Goal: Feedback & Contribution: Submit feedback/report problem

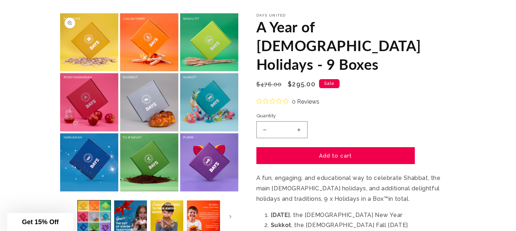
scroll to position [50, 0]
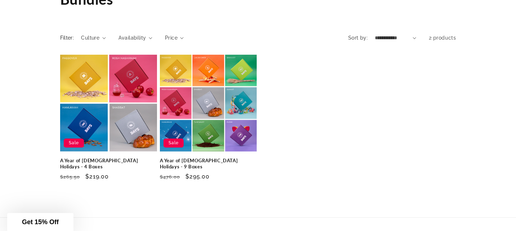
scroll to position [63, 0]
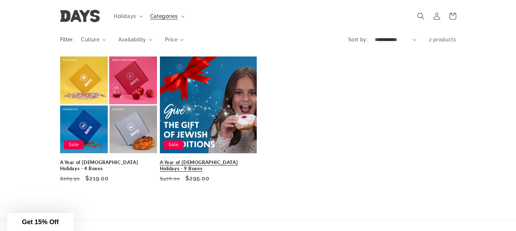
click at [188, 160] on link "A Year of Jewish Holidays - 9 Boxes" at bounding box center [208, 166] width 97 height 12
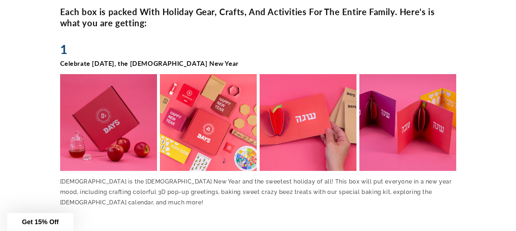
scroll to position [441, 0]
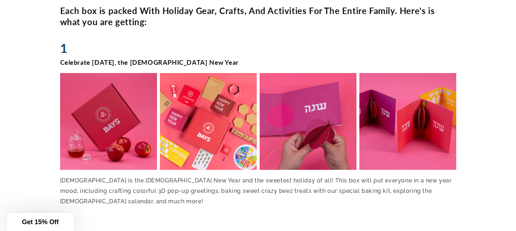
click at [101, 82] on img at bounding box center [108, 122] width 100 height 100
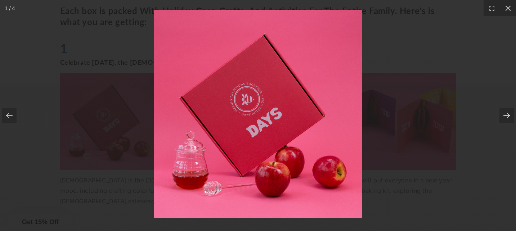
click at [506, 117] on icon at bounding box center [506, 115] width 7 height 7
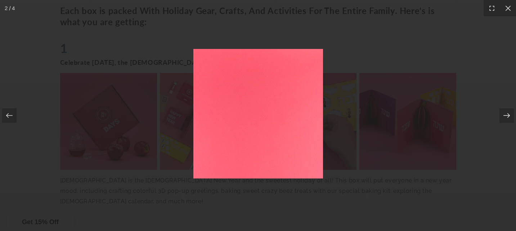
click at [506, 117] on icon at bounding box center [506, 115] width 7 height 7
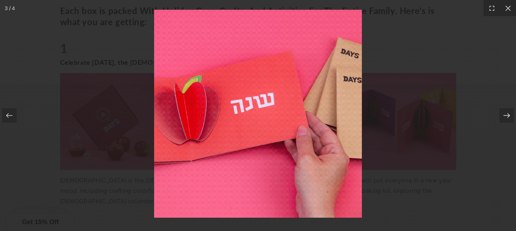
click at [506, 117] on icon at bounding box center [506, 115] width 7 height 7
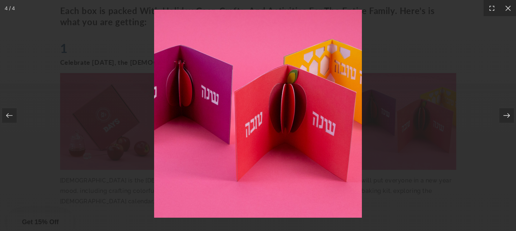
click at [506, 117] on icon at bounding box center [506, 115] width 7 height 7
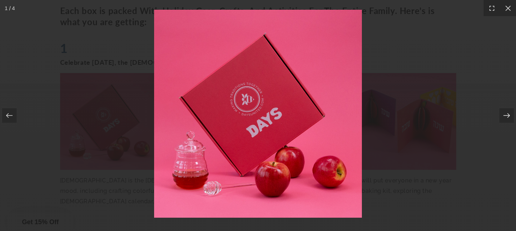
click at [506, 117] on icon at bounding box center [506, 115] width 7 height 7
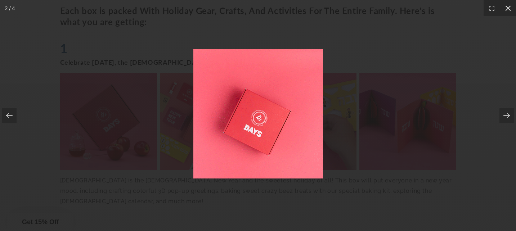
click at [507, 9] on icon at bounding box center [508, 7] width 5 height 5
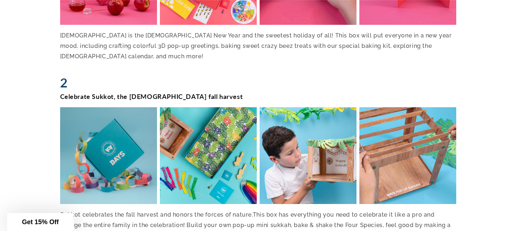
scroll to position [592, 0]
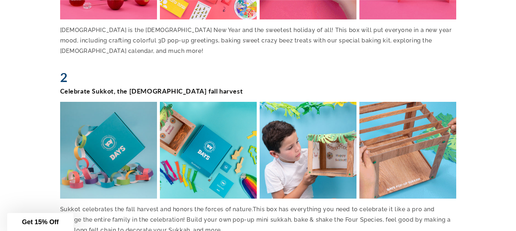
click at [109, 101] on img at bounding box center [108, 151] width 100 height 100
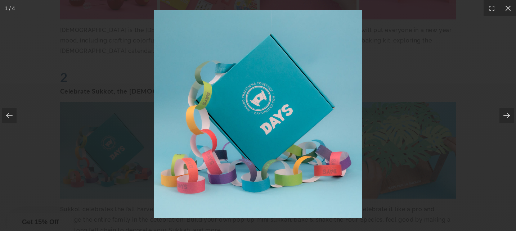
click at [506, 116] on icon at bounding box center [506, 115] width 7 height 7
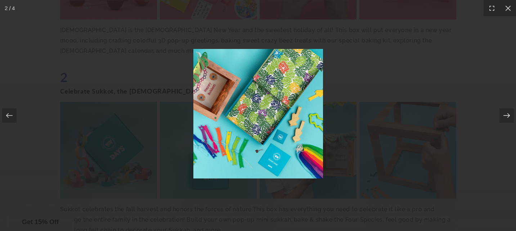
click at [506, 116] on icon at bounding box center [506, 115] width 7 height 7
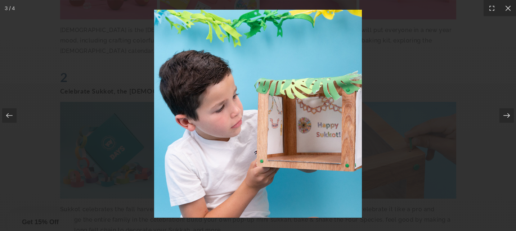
click at [506, 116] on icon at bounding box center [506, 115] width 7 height 7
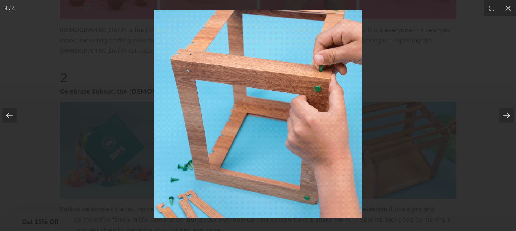
click at [506, 116] on icon at bounding box center [506, 115] width 7 height 7
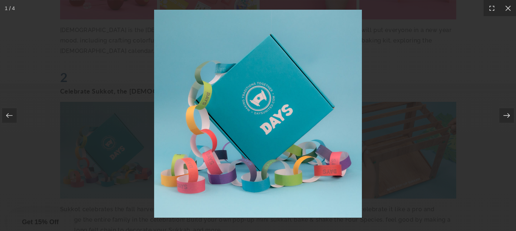
click at [506, 116] on icon at bounding box center [506, 115] width 7 height 7
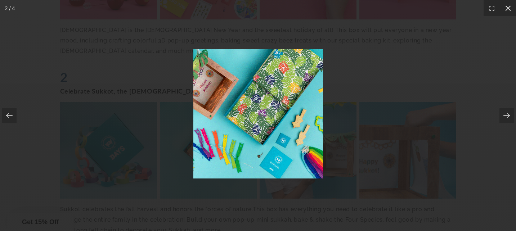
click at [509, 7] on icon at bounding box center [508, 8] width 7 height 7
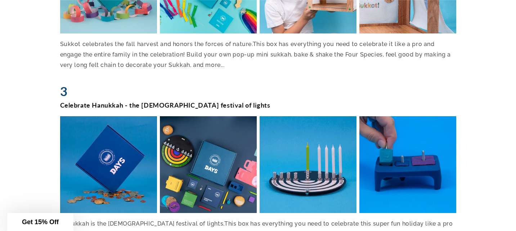
scroll to position [765, 0]
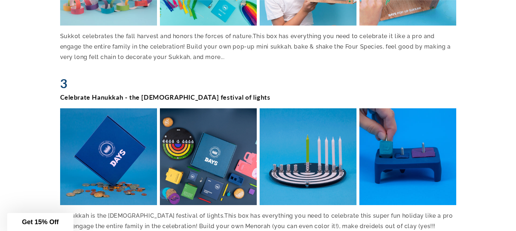
click at [122, 138] on img at bounding box center [108, 157] width 100 height 100
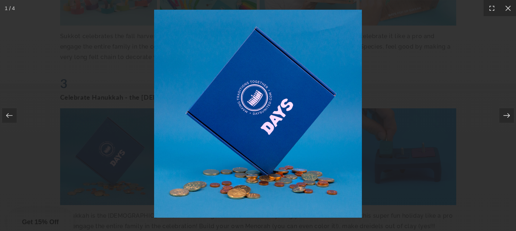
click at [507, 117] on icon at bounding box center [506, 115] width 7 height 7
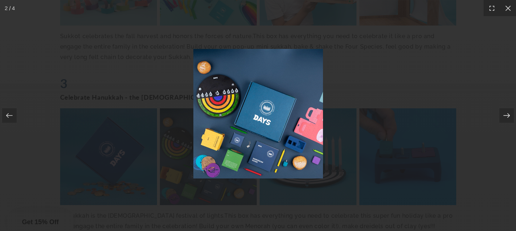
click at [507, 117] on icon at bounding box center [506, 115] width 7 height 7
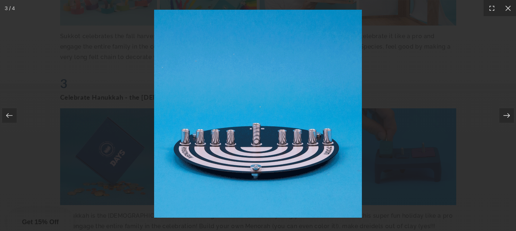
click at [507, 117] on icon at bounding box center [506, 115] width 7 height 7
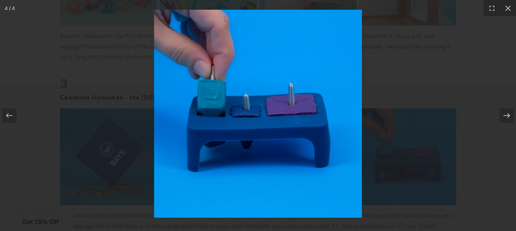
click at [507, 117] on icon at bounding box center [506, 115] width 7 height 7
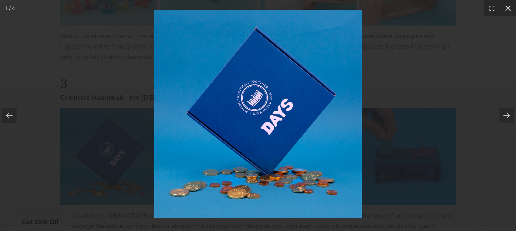
click at [508, 13] on div at bounding box center [508, 8] width 16 height 16
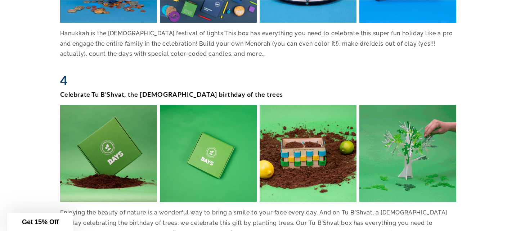
scroll to position [959, 0]
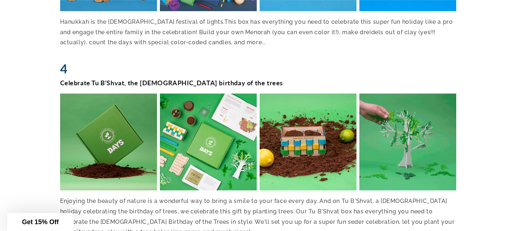
click at [117, 113] on img at bounding box center [108, 142] width 100 height 100
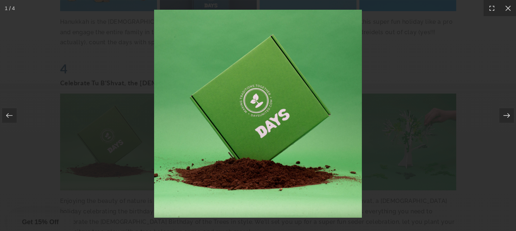
click at [507, 116] on icon at bounding box center [506, 115] width 7 height 7
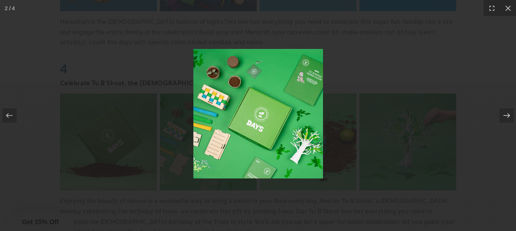
click at [507, 116] on icon at bounding box center [506, 115] width 7 height 7
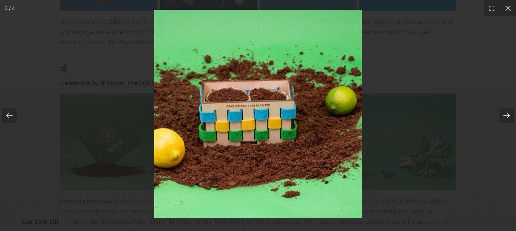
click at [507, 116] on icon at bounding box center [506, 115] width 7 height 7
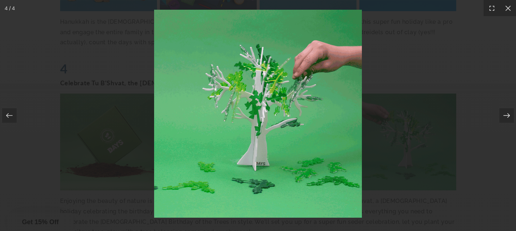
click at [507, 116] on icon at bounding box center [506, 115] width 7 height 7
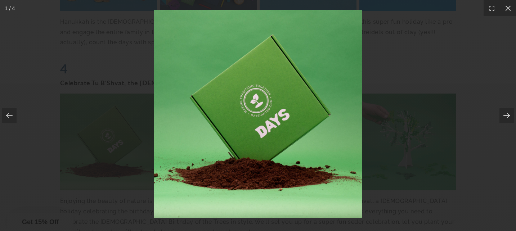
click at [507, 116] on icon at bounding box center [506, 115] width 7 height 7
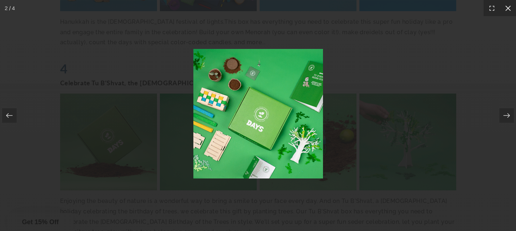
click at [510, 8] on icon at bounding box center [508, 8] width 7 height 7
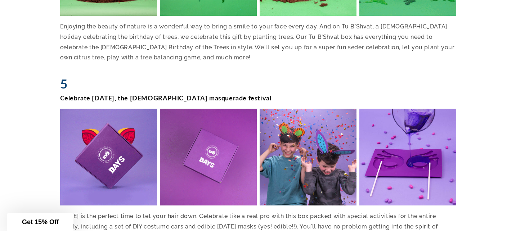
scroll to position [1139, 0]
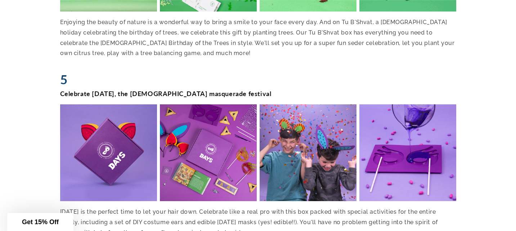
click at [101, 121] on img at bounding box center [108, 153] width 100 height 100
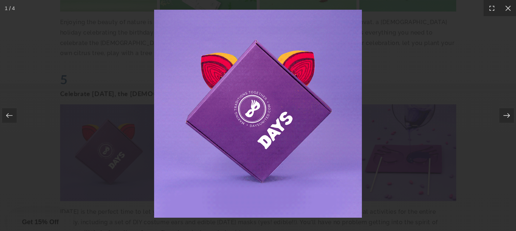
click at [507, 117] on icon at bounding box center [506, 115] width 7 height 7
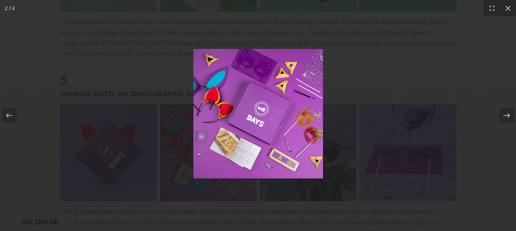
click at [507, 117] on icon at bounding box center [506, 115] width 7 height 7
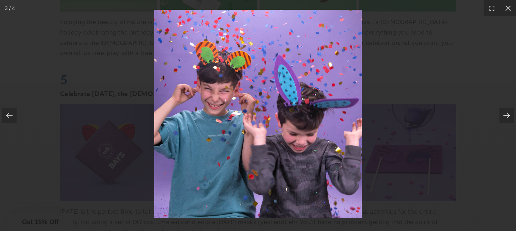
click at [507, 117] on icon at bounding box center [506, 115] width 7 height 7
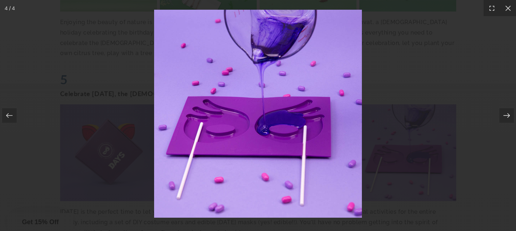
click at [507, 117] on icon at bounding box center [506, 115] width 7 height 7
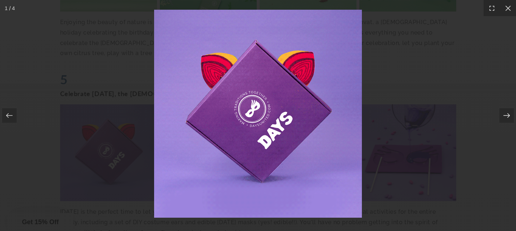
click at [507, 117] on icon at bounding box center [506, 115] width 7 height 7
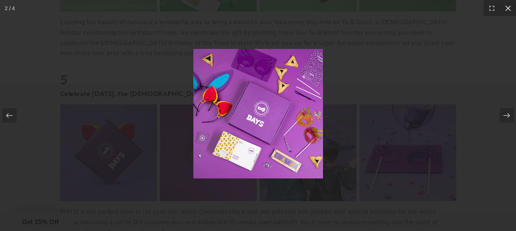
click at [512, 12] on icon at bounding box center [508, 8] width 7 height 7
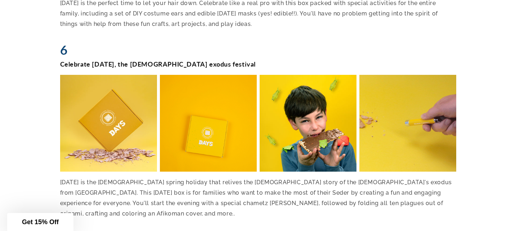
scroll to position [1353, 0]
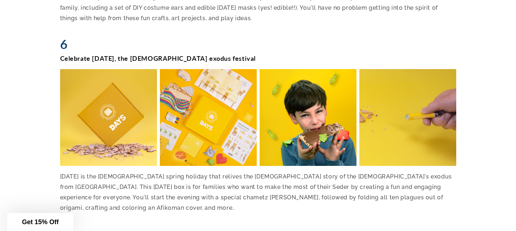
click at [94, 78] on img at bounding box center [108, 118] width 100 height 100
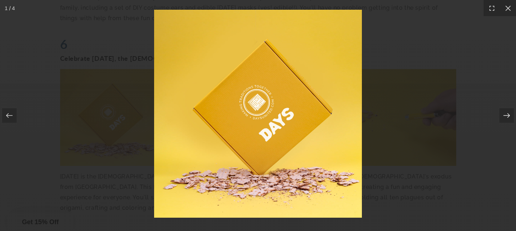
click at [508, 117] on icon at bounding box center [506, 115] width 7 height 7
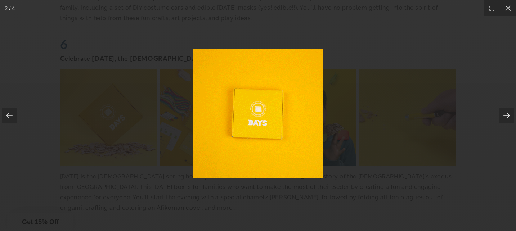
click at [508, 117] on icon at bounding box center [506, 115] width 7 height 7
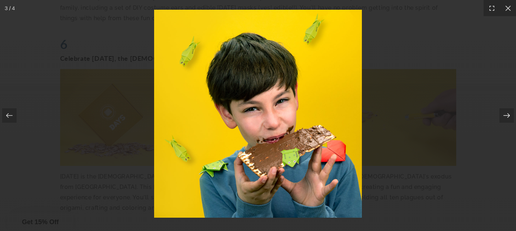
click at [508, 117] on icon at bounding box center [506, 115] width 7 height 7
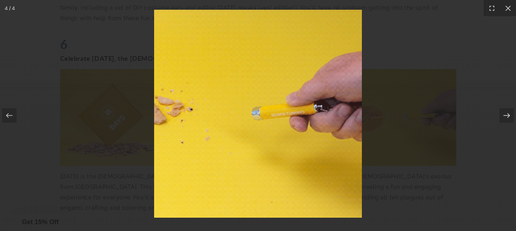
click at [508, 117] on icon at bounding box center [506, 115] width 7 height 7
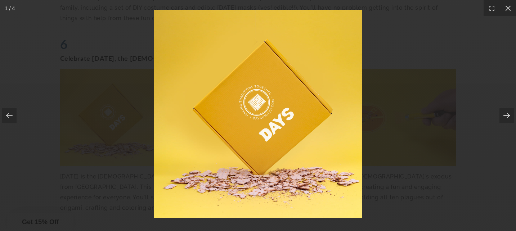
click at [508, 117] on icon at bounding box center [506, 115] width 7 height 7
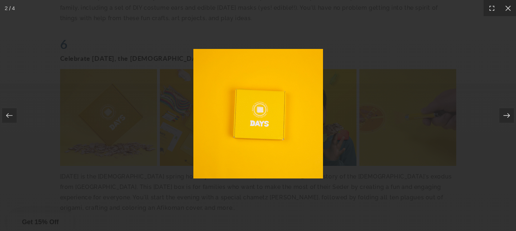
click at [508, 117] on icon at bounding box center [506, 115] width 7 height 7
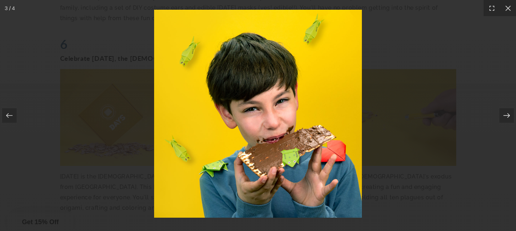
click at [508, 117] on icon at bounding box center [506, 115] width 7 height 7
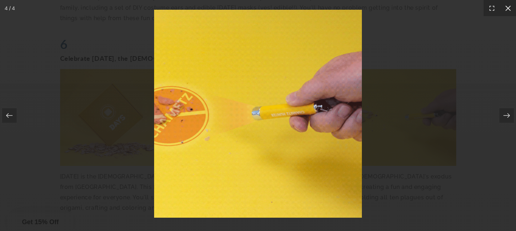
click at [507, 7] on icon at bounding box center [508, 7] width 5 height 5
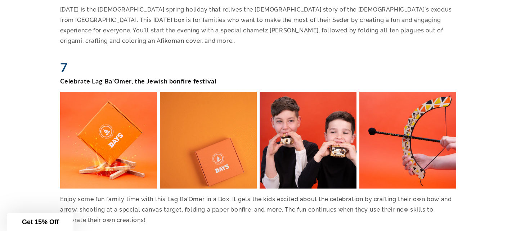
scroll to position [1526, 0]
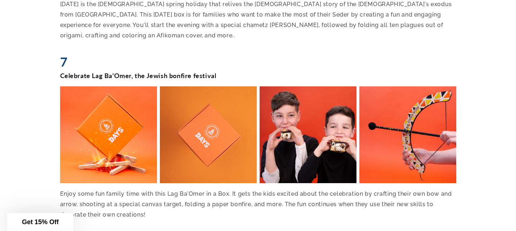
click at [108, 85] on img at bounding box center [108, 135] width 100 height 100
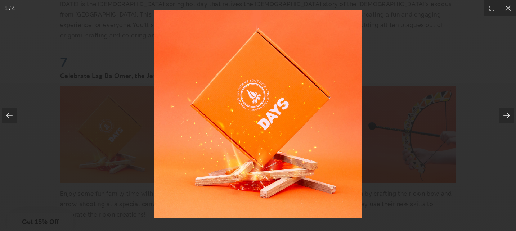
click at [505, 115] on icon at bounding box center [506, 115] width 7 height 7
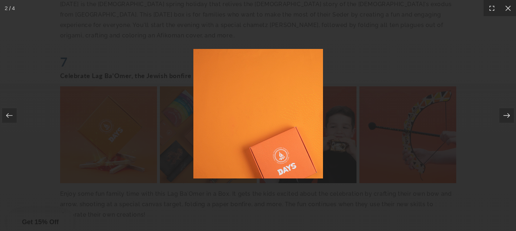
click at [505, 115] on icon at bounding box center [506, 115] width 7 height 7
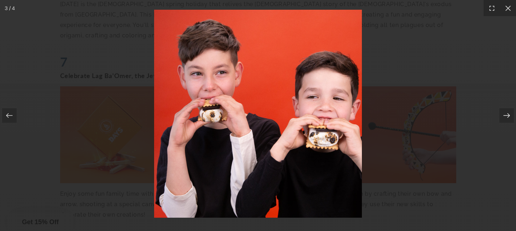
click at [505, 115] on icon at bounding box center [506, 115] width 7 height 7
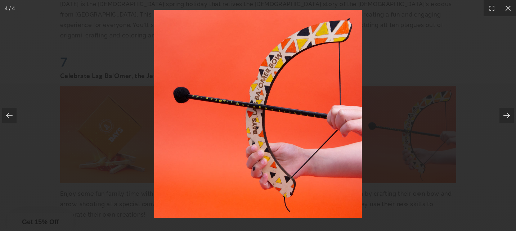
click at [505, 115] on icon at bounding box center [506, 115] width 7 height 7
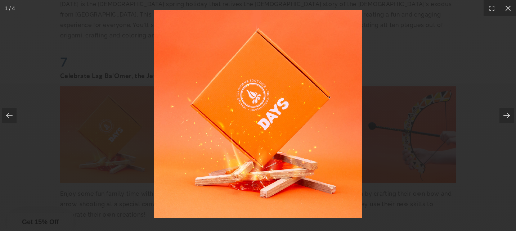
click at [505, 115] on icon at bounding box center [506, 115] width 7 height 7
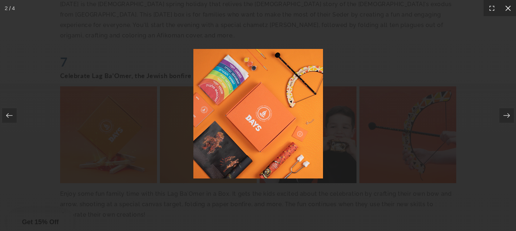
click at [509, 5] on icon at bounding box center [508, 8] width 7 height 7
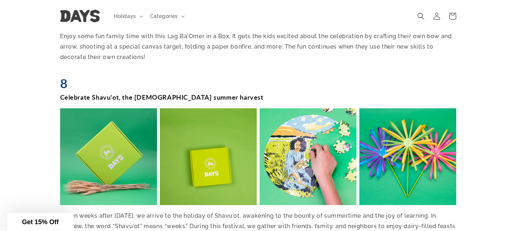
scroll to position [1674, 0]
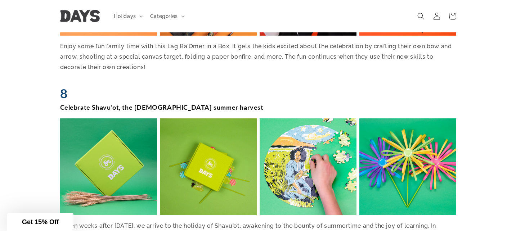
click at [92, 117] on img at bounding box center [108, 167] width 100 height 100
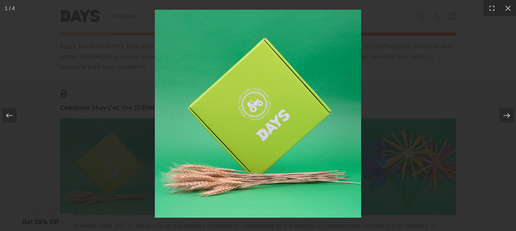
click at [507, 116] on icon at bounding box center [506, 115] width 7 height 7
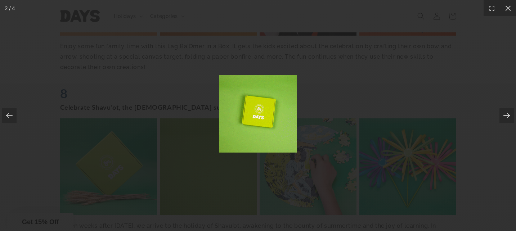
click at [507, 116] on icon at bounding box center [506, 115] width 7 height 7
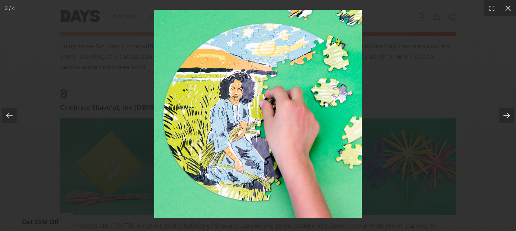
click at [507, 116] on icon at bounding box center [506, 115] width 7 height 7
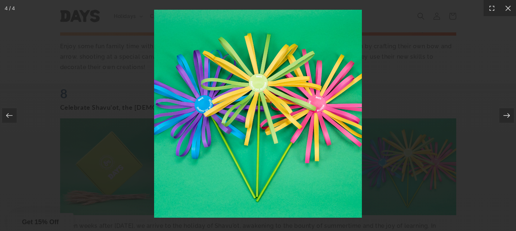
click at [507, 116] on icon at bounding box center [506, 115] width 7 height 7
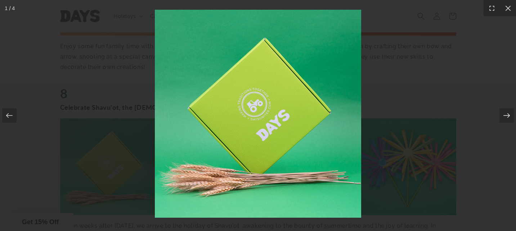
click at [507, 116] on icon at bounding box center [506, 115] width 7 height 7
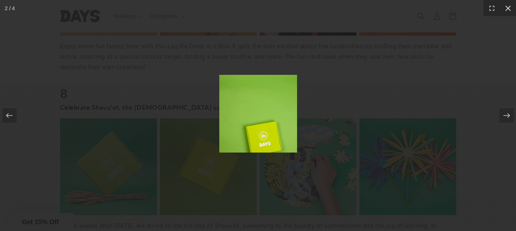
click at [509, 12] on div at bounding box center [508, 8] width 16 height 16
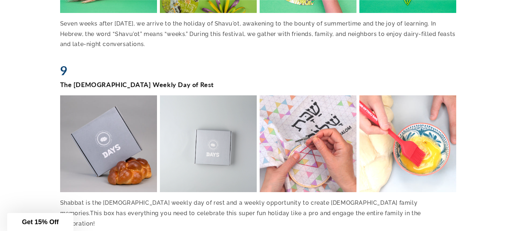
scroll to position [1877, 0]
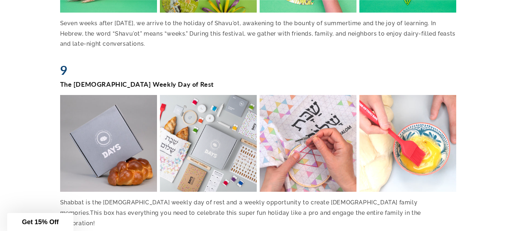
click at [90, 94] on img at bounding box center [108, 144] width 100 height 100
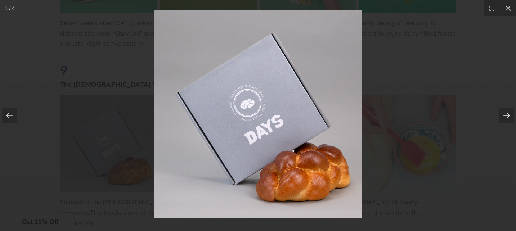
click at [505, 118] on icon at bounding box center [506, 115] width 7 height 7
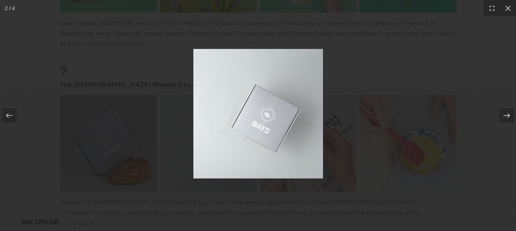
click at [505, 118] on icon at bounding box center [506, 115] width 7 height 7
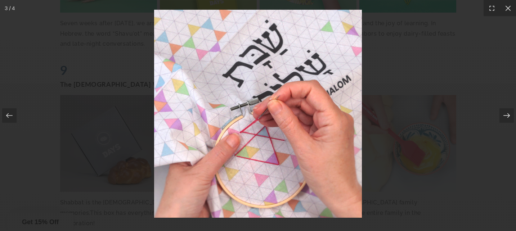
click at [505, 118] on icon at bounding box center [506, 115] width 7 height 7
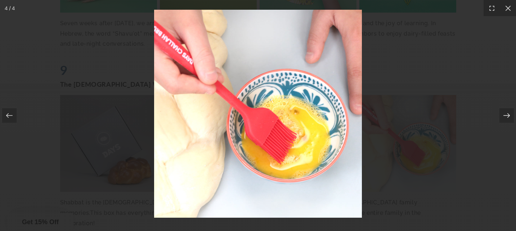
click at [505, 118] on icon at bounding box center [506, 115] width 7 height 7
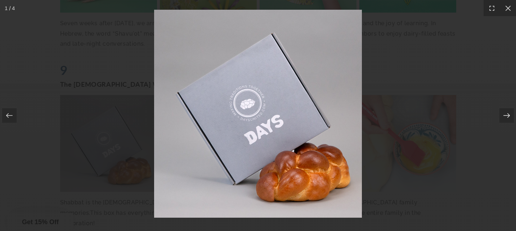
click at [505, 118] on icon at bounding box center [506, 115] width 7 height 7
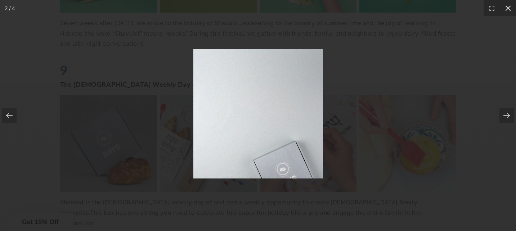
click at [506, 9] on icon at bounding box center [508, 8] width 7 height 7
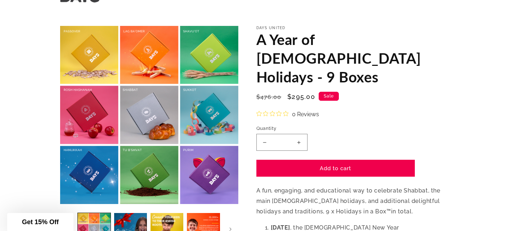
scroll to position [34, 0]
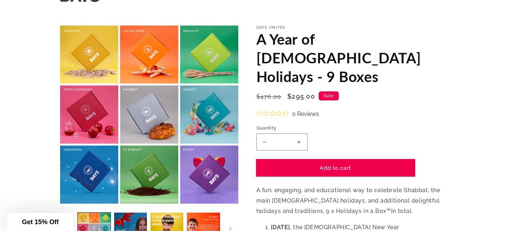
click at [333, 160] on button "Add to cart" at bounding box center [336, 168] width 159 height 17
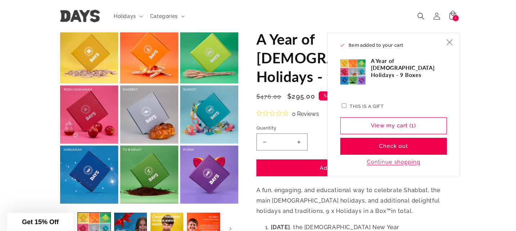
click at [452, 43] on icon "Close" at bounding box center [450, 42] width 6 height 6
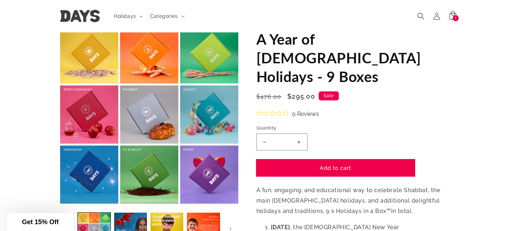
click at [324, 160] on button "Add to cart" at bounding box center [336, 168] width 159 height 17
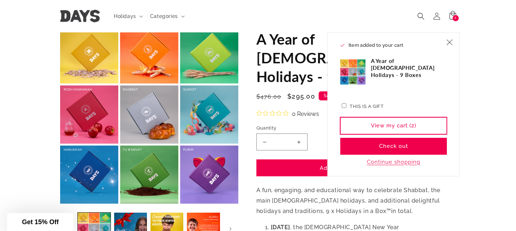
click at [373, 125] on link "View my cart (2)" at bounding box center [394, 125] width 107 height 17
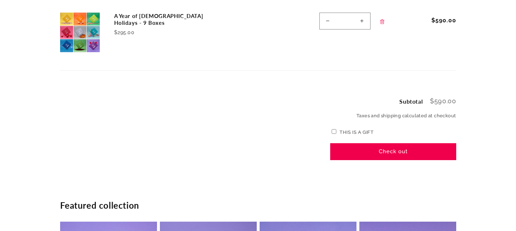
scroll to position [137, 0]
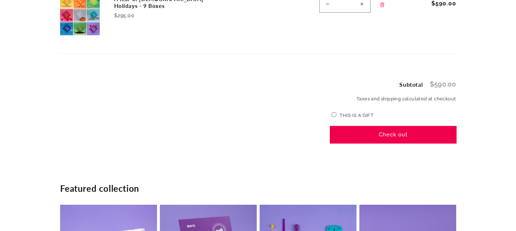
click at [388, 134] on button "Check out" at bounding box center [393, 135] width 126 height 17
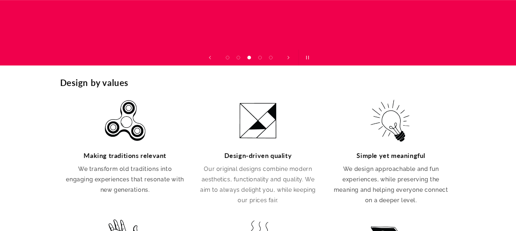
scroll to position [1194, 0]
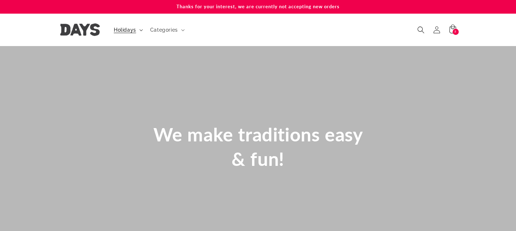
click at [122, 25] on summary "Holidays" at bounding box center [128, 29] width 36 height 15
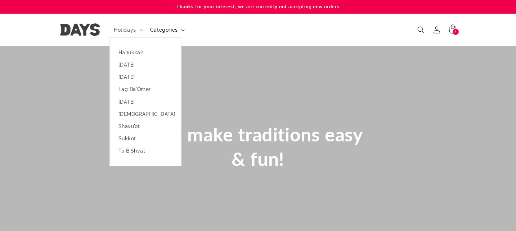
click at [161, 28] on span "Categories" at bounding box center [164, 30] width 28 height 6
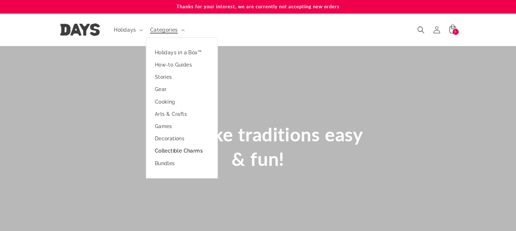
click at [169, 150] on link "Collectible Charms" at bounding box center [181, 151] width 71 height 12
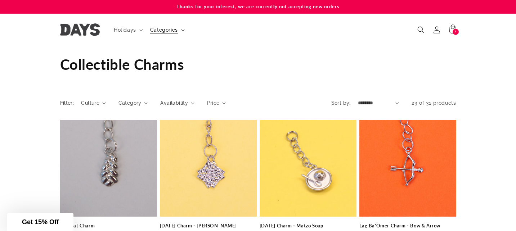
click at [167, 33] on span "Categories" at bounding box center [164, 30] width 28 height 6
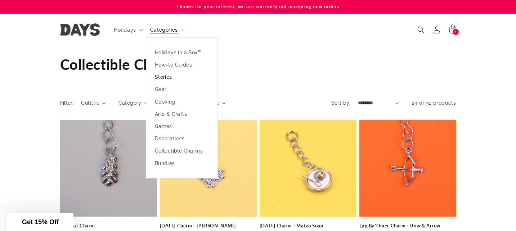
click at [166, 75] on link "Stories" at bounding box center [181, 77] width 71 height 12
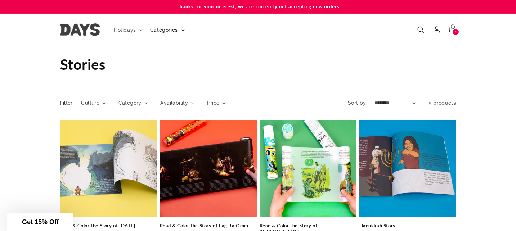
click at [176, 27] on span "Categories" at bounding box center [164, 30] width 28 height 6
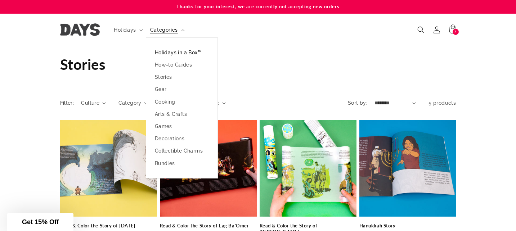
click at [172, 52] on link "Holidays in a Box™" at bounding box center [181, 52] width 71 height 12
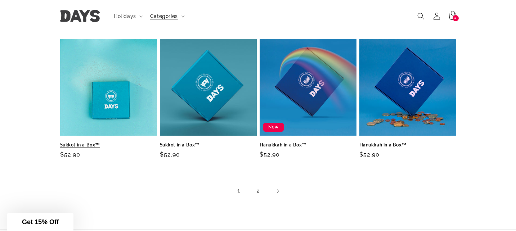
scroll to position [466, 0]
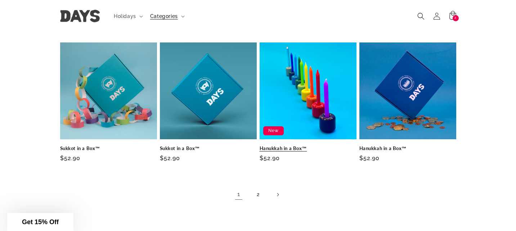
click at [287, 146] on link "Hanukkah in a Box™" at bounding box center [308, 149] width 97 height 6
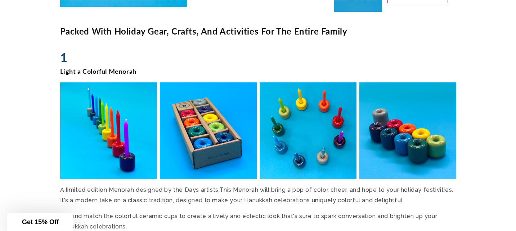
scroll to position [834, 0]
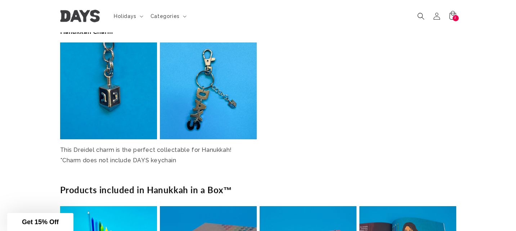
click at [198, 147] on p "This Dreidel charm is the perfect collectable for Hanukkah! *Charm does not inc…" at bounding box center [258, 155] width 396 height 21
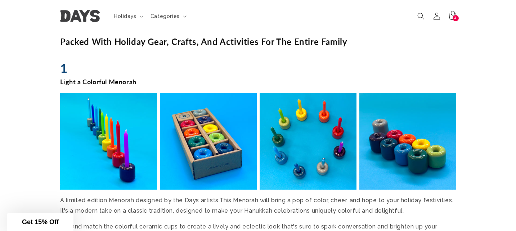
scroll to position [791, 0]
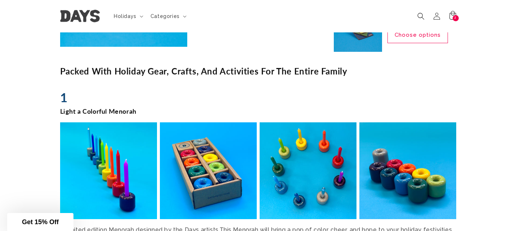
click at [24, 14] on sticky-header "Holidays Holidays Hanukkah Passover Purim Lag Ba'Omer" at bounding box center [258, 16] width 516 height 32
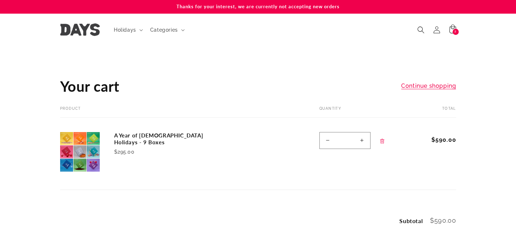
click at [86, 30] on img at bounding box center [80, 29] width 40 height 13
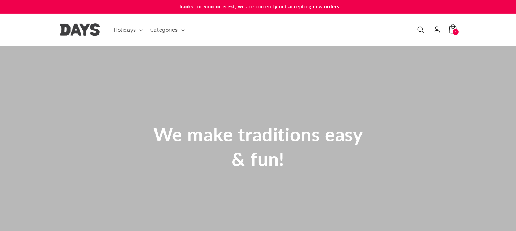
click at [448, 30] on icon at bounding box center [452, 29] width 17 height 17
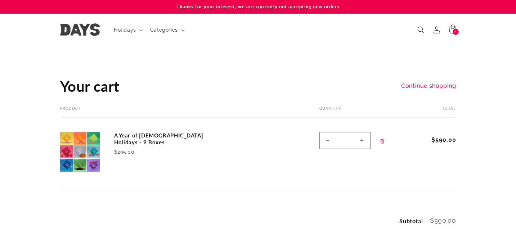
click at [323, 6] on p "Thanks for your interest, we are currently not accepting new orders" at bounding box center [258, 6] width 396 height 13
click at [452, 28] on icon at bounding box center [452, 29] width 17 height 17
click at [119, 149] on td "A Year of [DEMOGRAPHIC_DATA] Holidays - 9 Boxes $295.00" at bounding box center [199, 147] width 198 height 58
click at [145, 133] on link "A Year of [DEMOGRAPHIC_DATA] Holidays - 9 Boxes" at bounding box center [168, 139] width 108 height 14
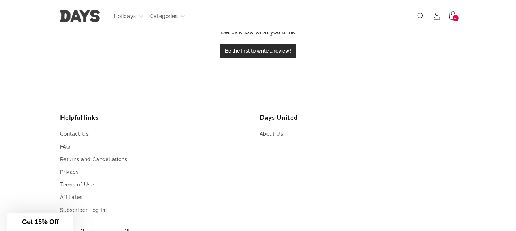
scroll to position [2754, 0]
click at [75, 130] on link "Contact Us" at bounding box center [74, 135] width 29 height 11
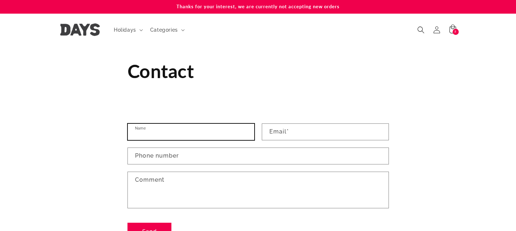
click at [160, 132] on input "Name" at bounding box center [191, 132] width 127 height 16
type input "**********"
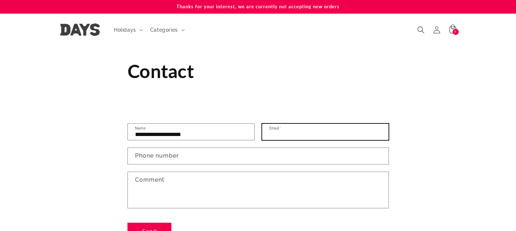
type input "**********"
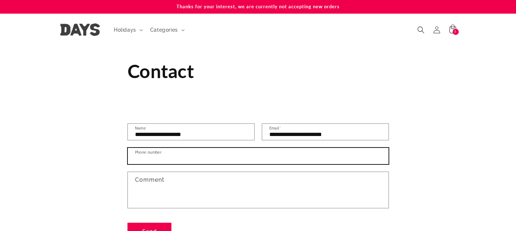
type input "**********"
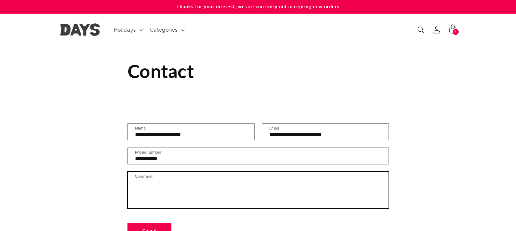
click at [156, 197] on textarea "Comment" at bounding box center [258, 190] width 261 height 36
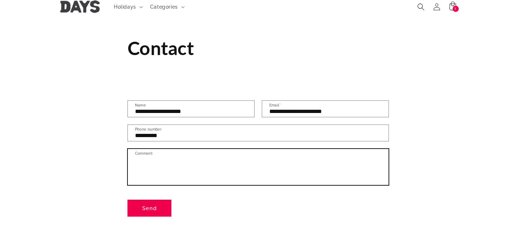
scroll to position [36, 0]
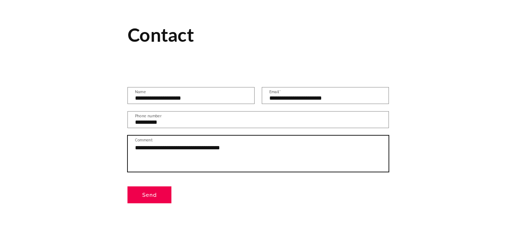
click at [231, 150] on textarea "**********" at bounding box center [258, 154] width 261 height 36
click at [277, 144] on textarea "**********" at bounding box center [258, 154] width 261 height 36
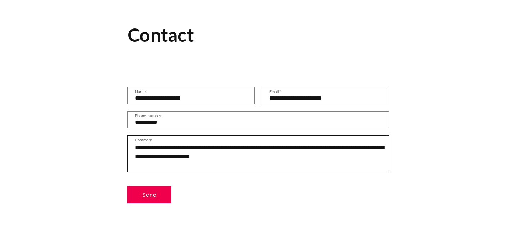
drag, startPoint x: 291, startPoint y: 156, endPoint x: 194, endPoint y: 159, distance: 97.3
click at [194, 159] on textarea "**********" at bounding box center [258, 154] width 261 height 36
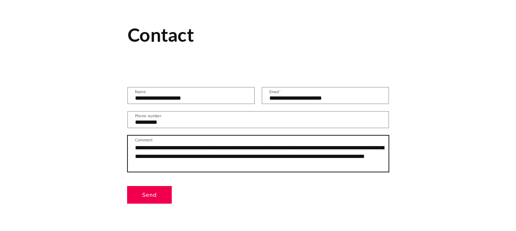
type textarea "**********"
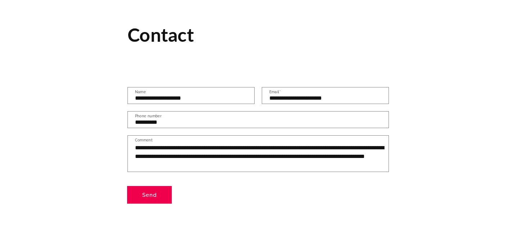
click at [138, 195] on button "Send" at bounding box center [150, 195] width 44 height 17
